Goal: Check status: Check status

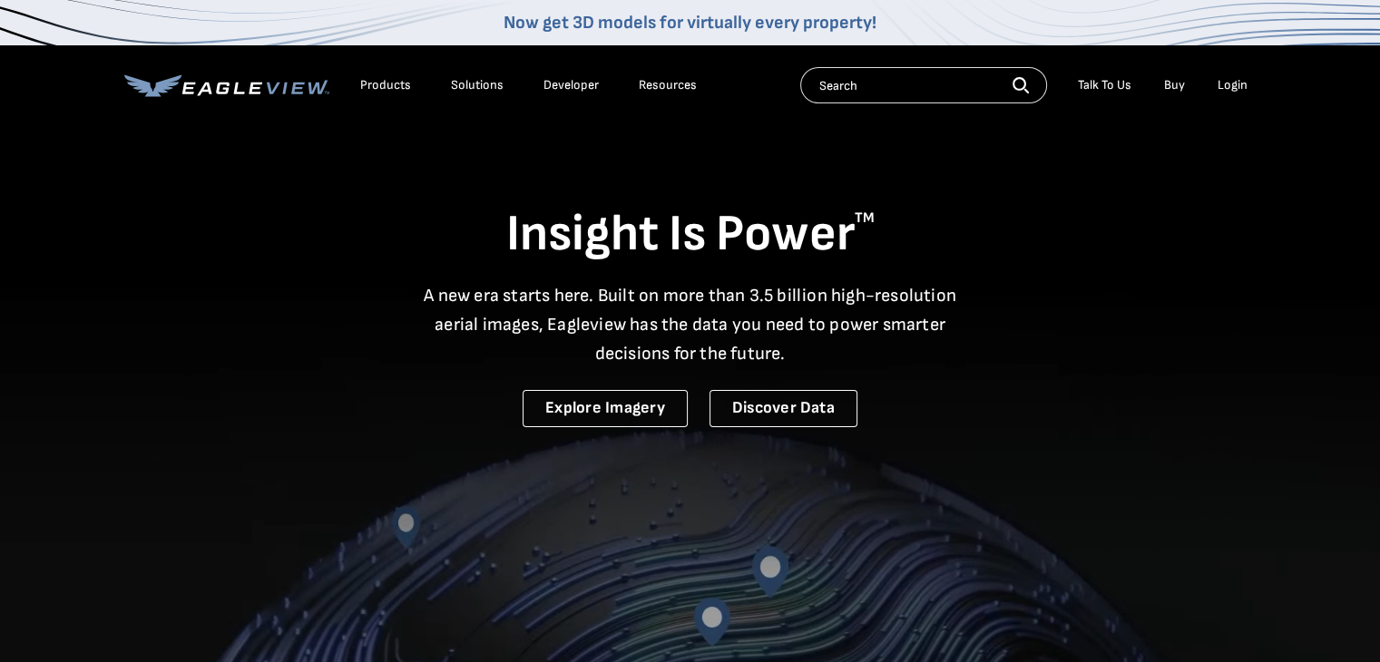
click at [1244, 84] on div "Login" at bounding box center [1232, 85] width 30 height 16
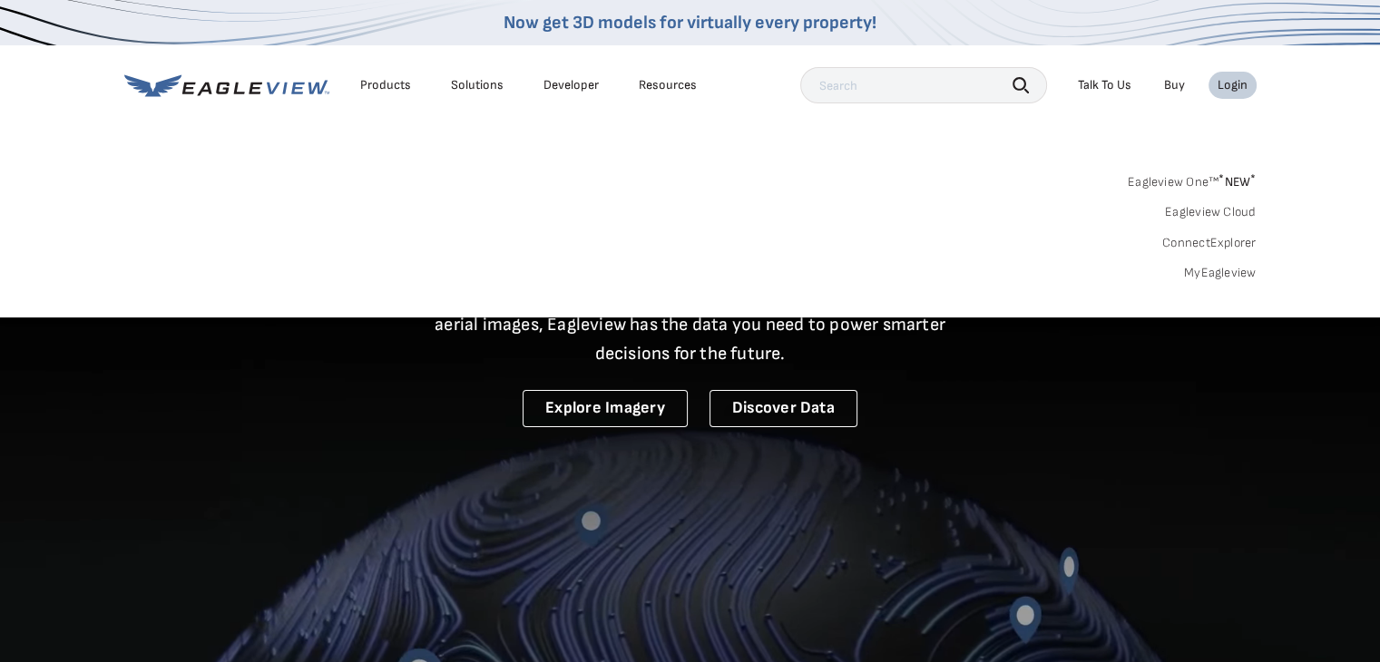
click at [1205, 277] on link "MyEagleview" at bounding box center [1220, 273] width 73 height 16
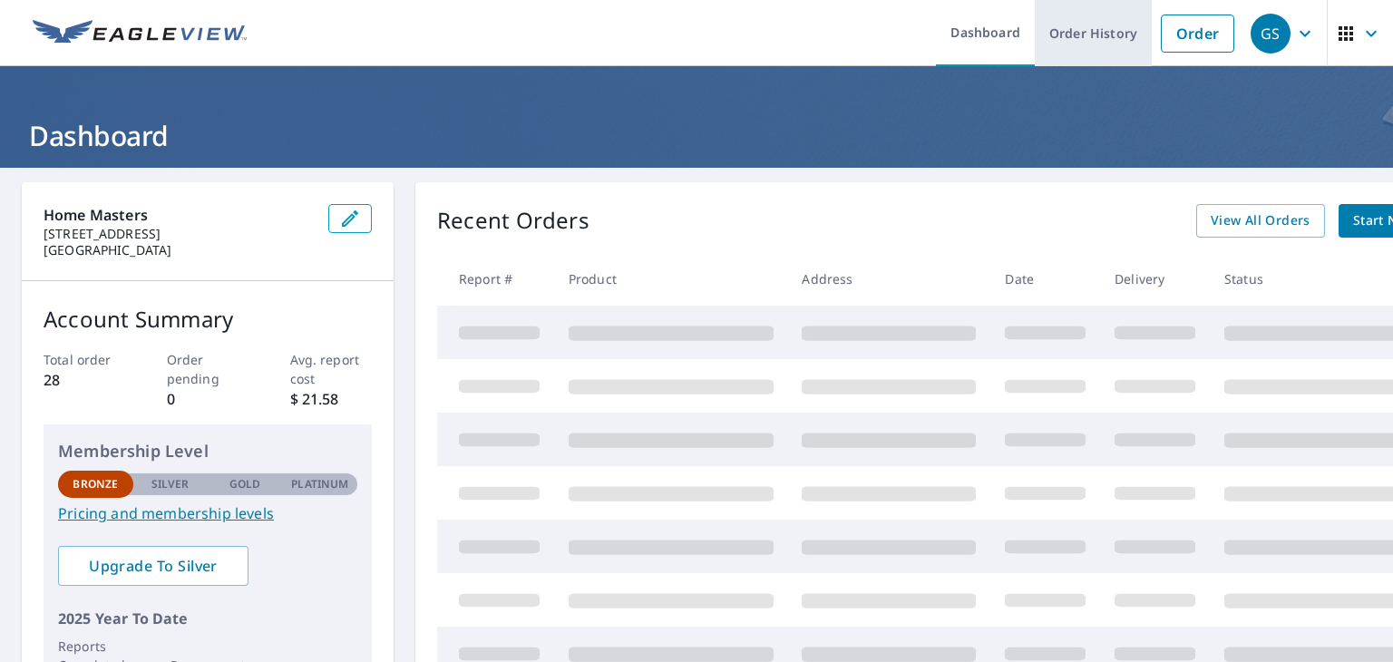
click at [1090, 22] on link "Order History" at bounding box center [1093, 33] width 117 height 66
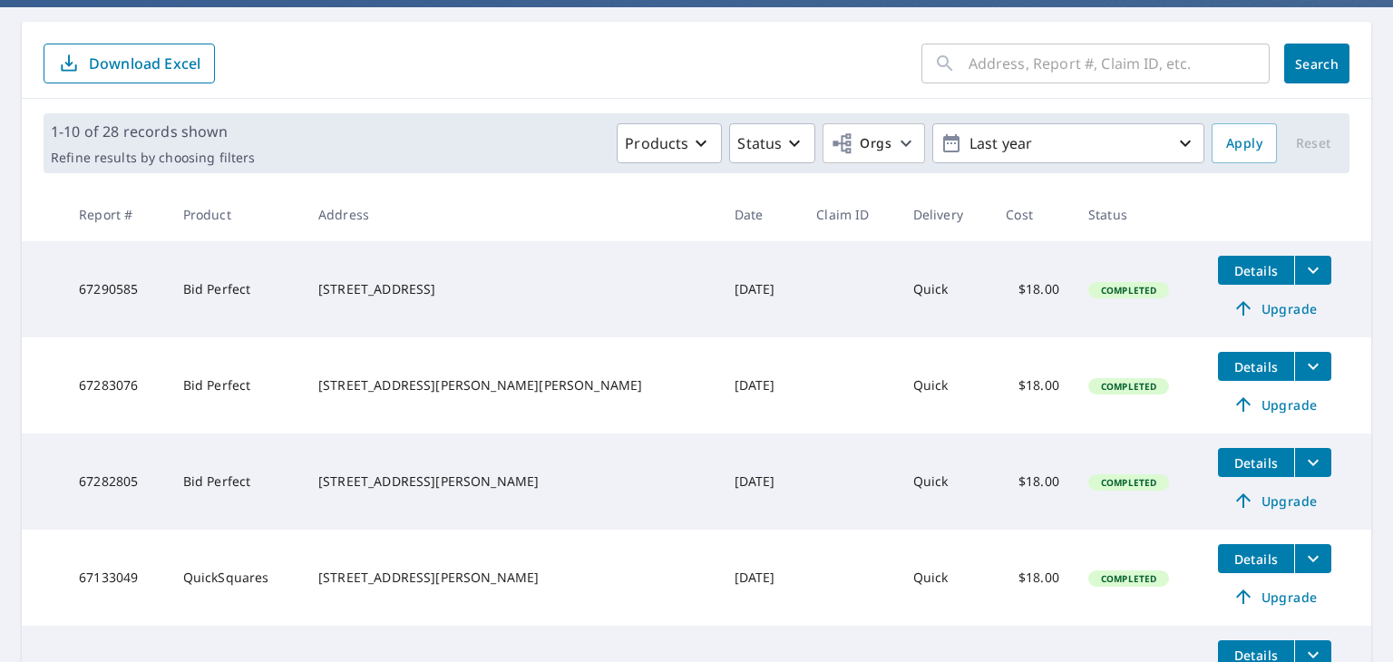
scroll to position [181, 0]
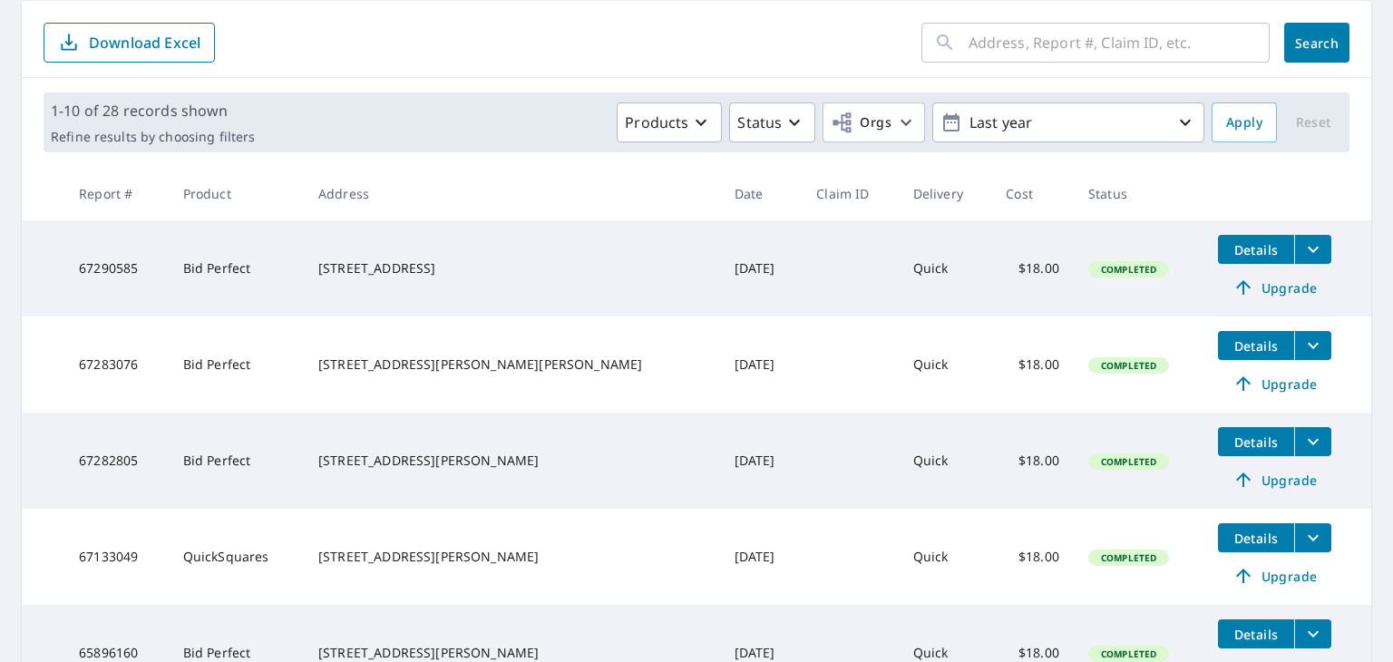
drag, startPoint x: 356, startPoint y: 451, endPoint x: 462, endPoint y: 479, distance: 109.8
click at [462, 479] on td "101 Sylvia St Victoria, TX 77904" at bounding box center [512, 461] width 416 height 96
click at [373, 461] on div "101 Sylvia St Victoria, TX 77904" at bounding box center [511, 461] width 387 height 18
click at [389, 452] on div "101 Sylvia St Victoria, TX 77904" at bounding box center [511, 461] width 387 height 18
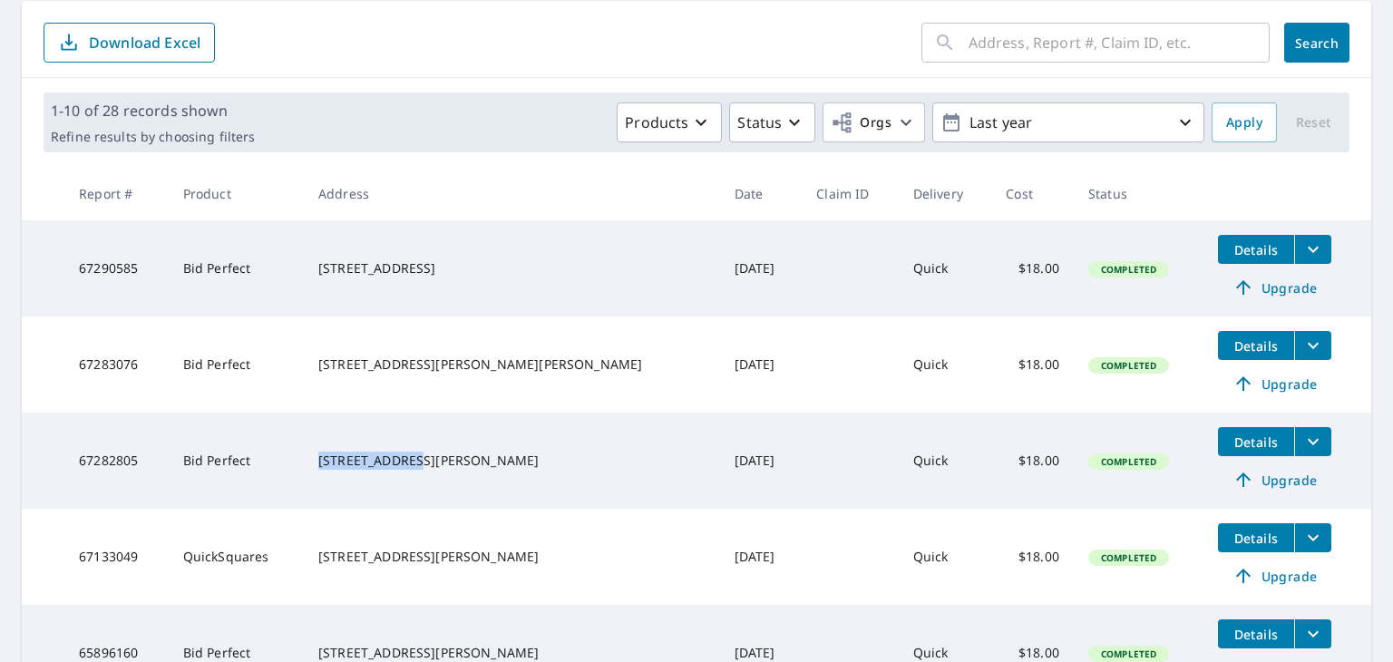
click at [389, 452] on div "101 Sylvia St Victoria, TX 77904" at bounding box center [511, 461] width 387 height 18
click at [403, 464] on div "101 Sylvia St Victoria, TX 77904" at bounding box center [511, 461] width 387 height 18
drag, startPoint x: 351, startPoint y: 351, endPoint x: 485, endPoint y: 372, distance: 135.9
click at [485, 372] on div "6110 Bonner Dr Beaumont, TX 77713" at bounding box center [511, 365] width 387 height 18
copy div "6110 Bonner Dr Beaumont, TX 77713"
